Goal: Check status

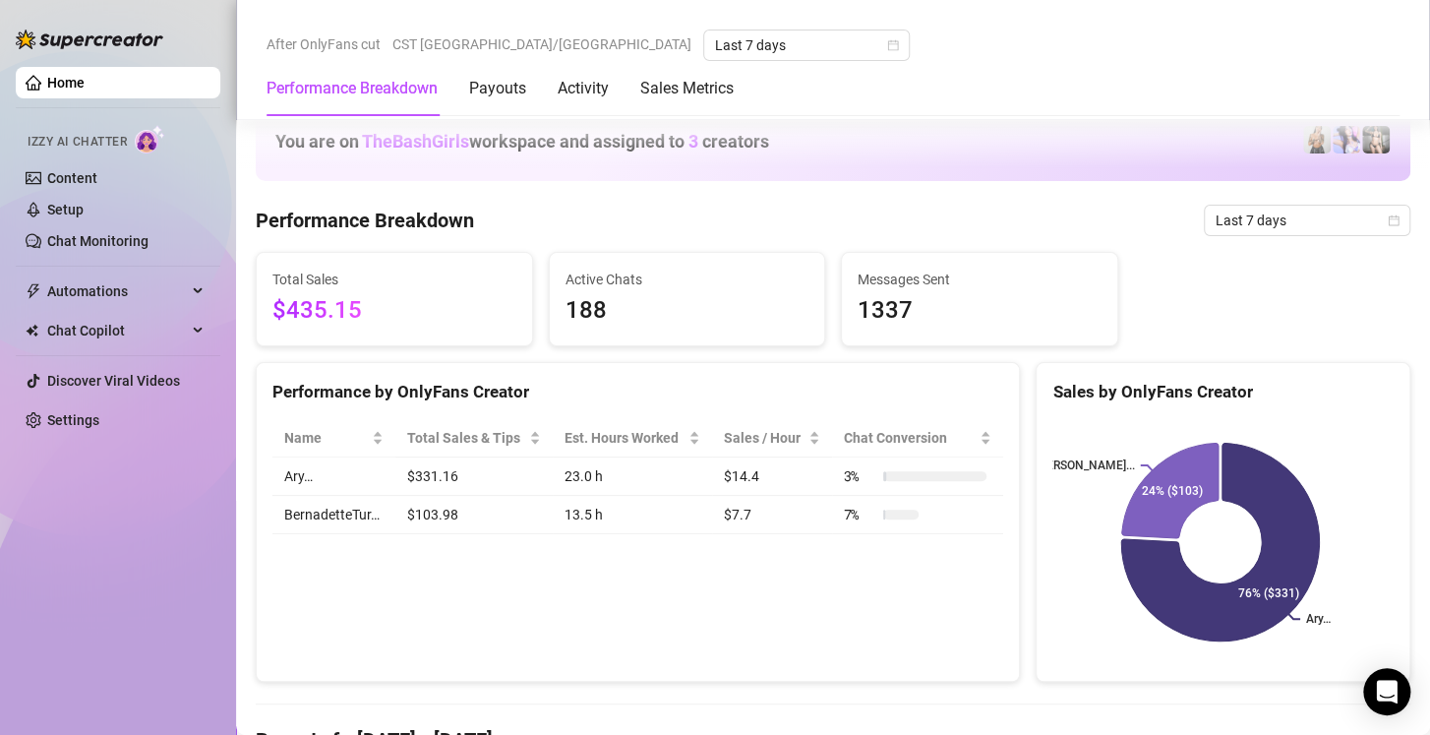
scroll to position [1082, 0]
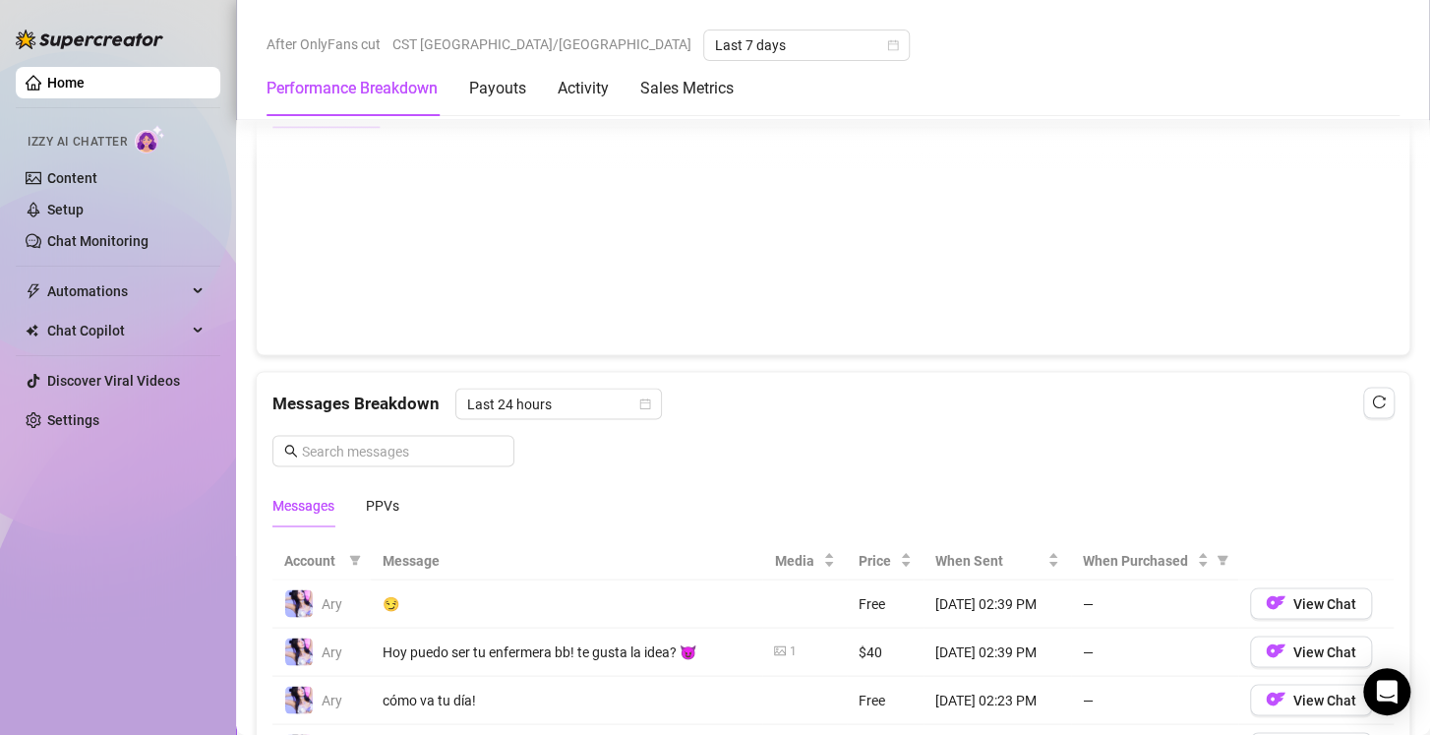
scroll to position [1251, 0]
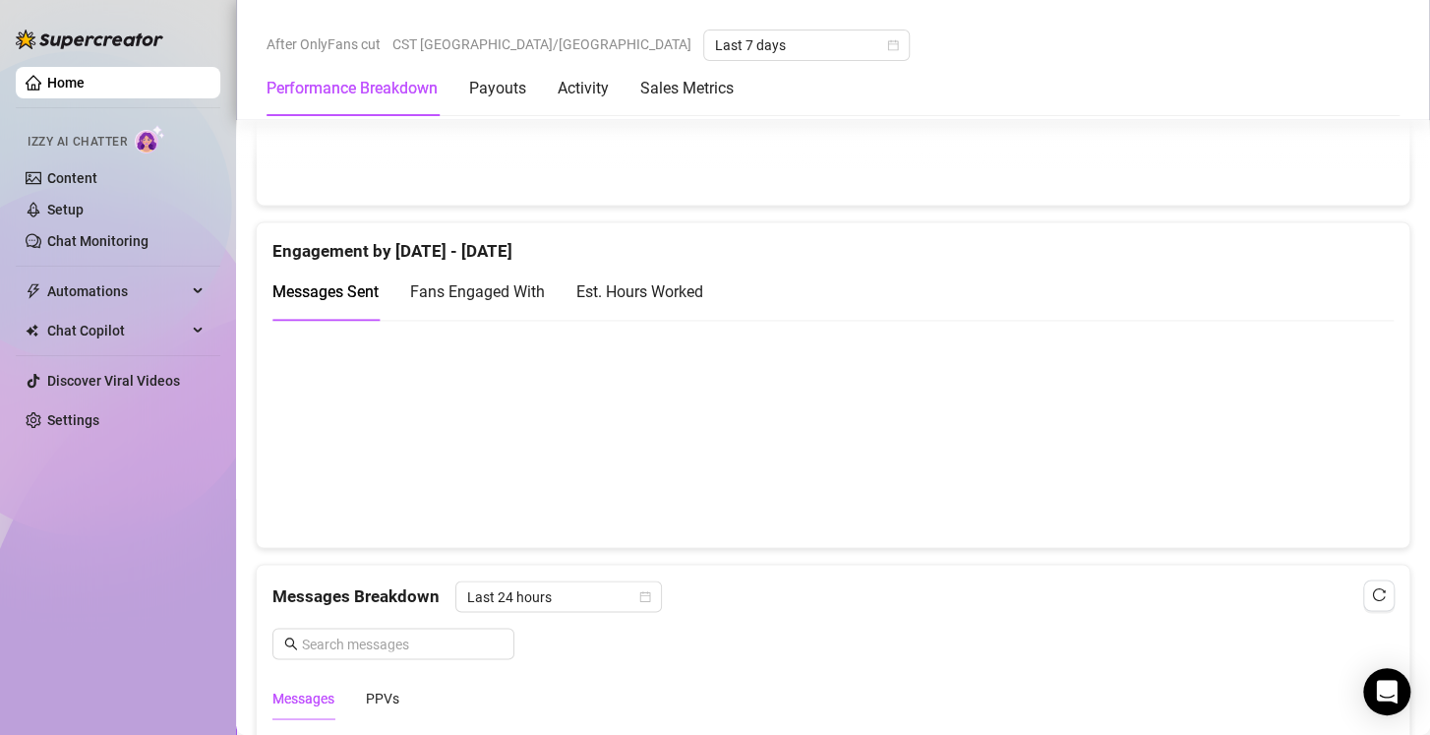
click at [687, 303] on div "Est. Hours Worked" at bounding box center [639, 292] width 127 height 56
click at [521, 295] on span "Fans Engaged With" at bounding box center [477, 291] width 135 height 19
click at [676, 289] on div "Est. Hours Worked" at bounding box center [639, 291] width 127 height 25
click at [459, 288] on span "Fans Engaged With" at bounding box center [477, 291] width 135 height 19
click at [348, 289] on span "Messages Sent" at bounding box center [325, 291] width 106 height 19
